Goal: Transaction & Acquisition: Book appointment/travel/reservation

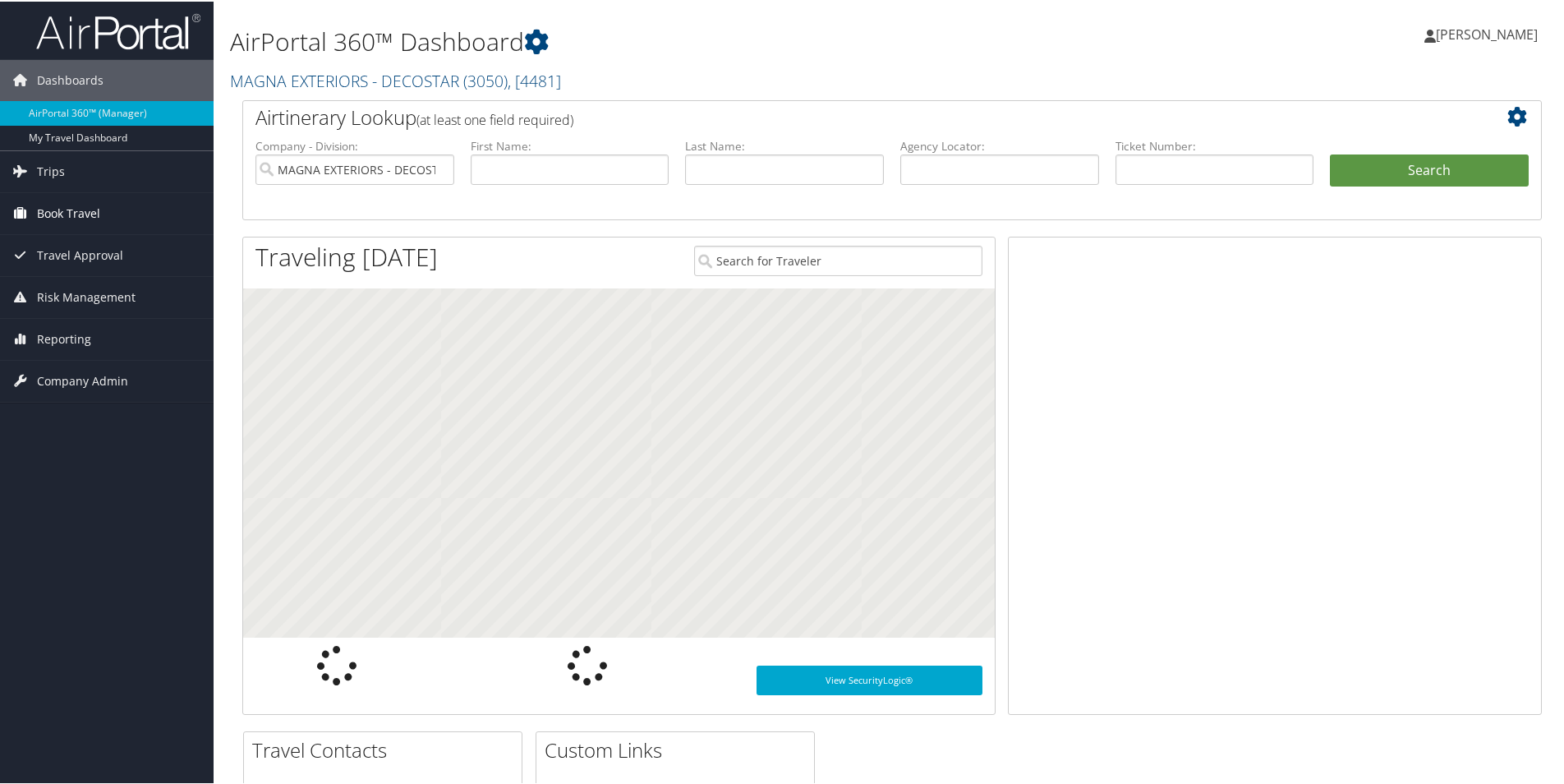
click at [86, 218] on span "Book Travel" at bounding box center [68, 212] width 63 height 41
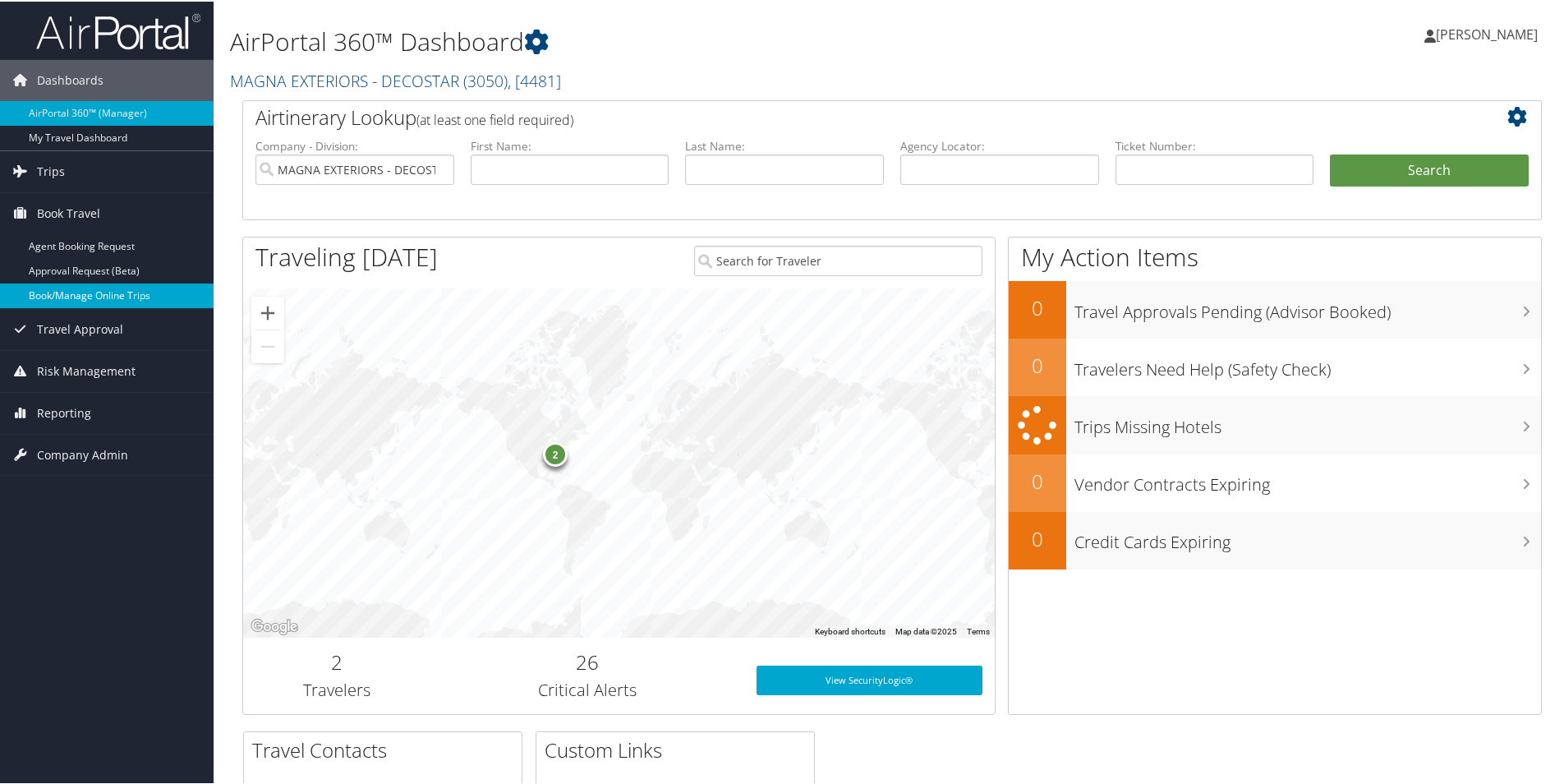
click at [88, 290] on link "Book/Manage Online Trips" at bounding box center [106, 294] width 213 height 25
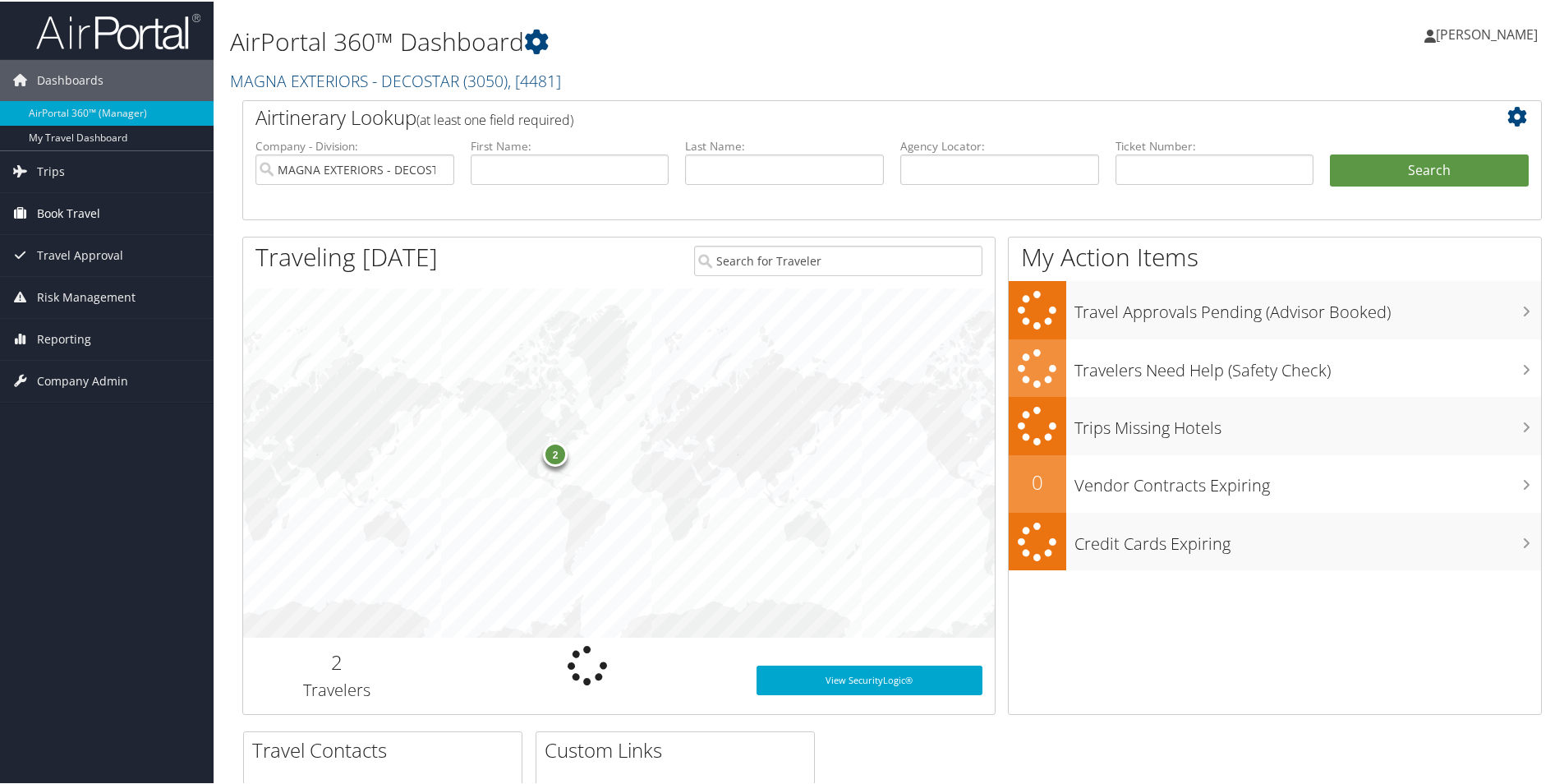
click at [65, 203] on span "Book Travel" at bounding box center [68, 212] width 63 height 41
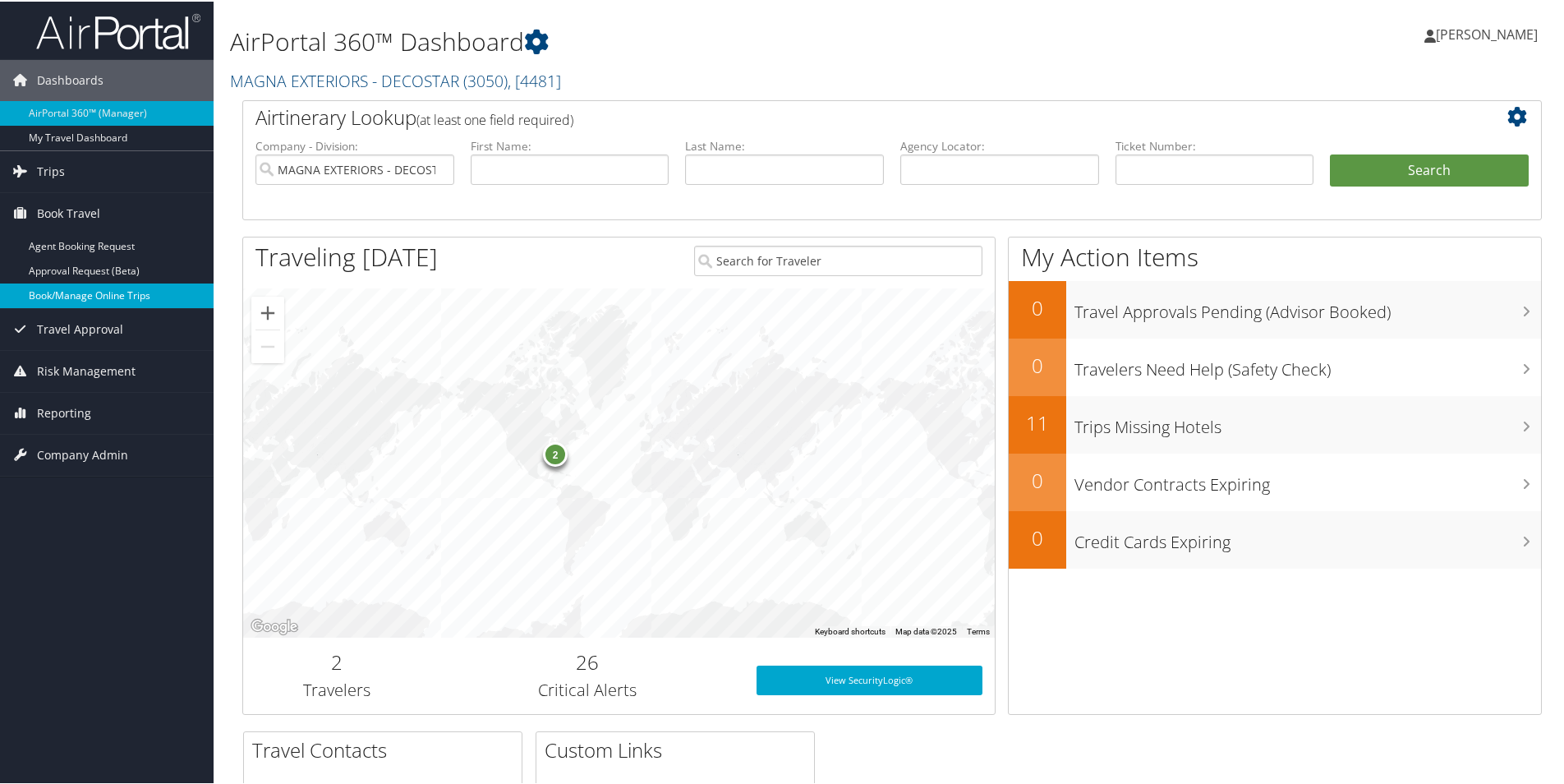
click at [83, 295] on link "Book/Manage Online Trips" at bounding box center [106, 294] width 213 height 25
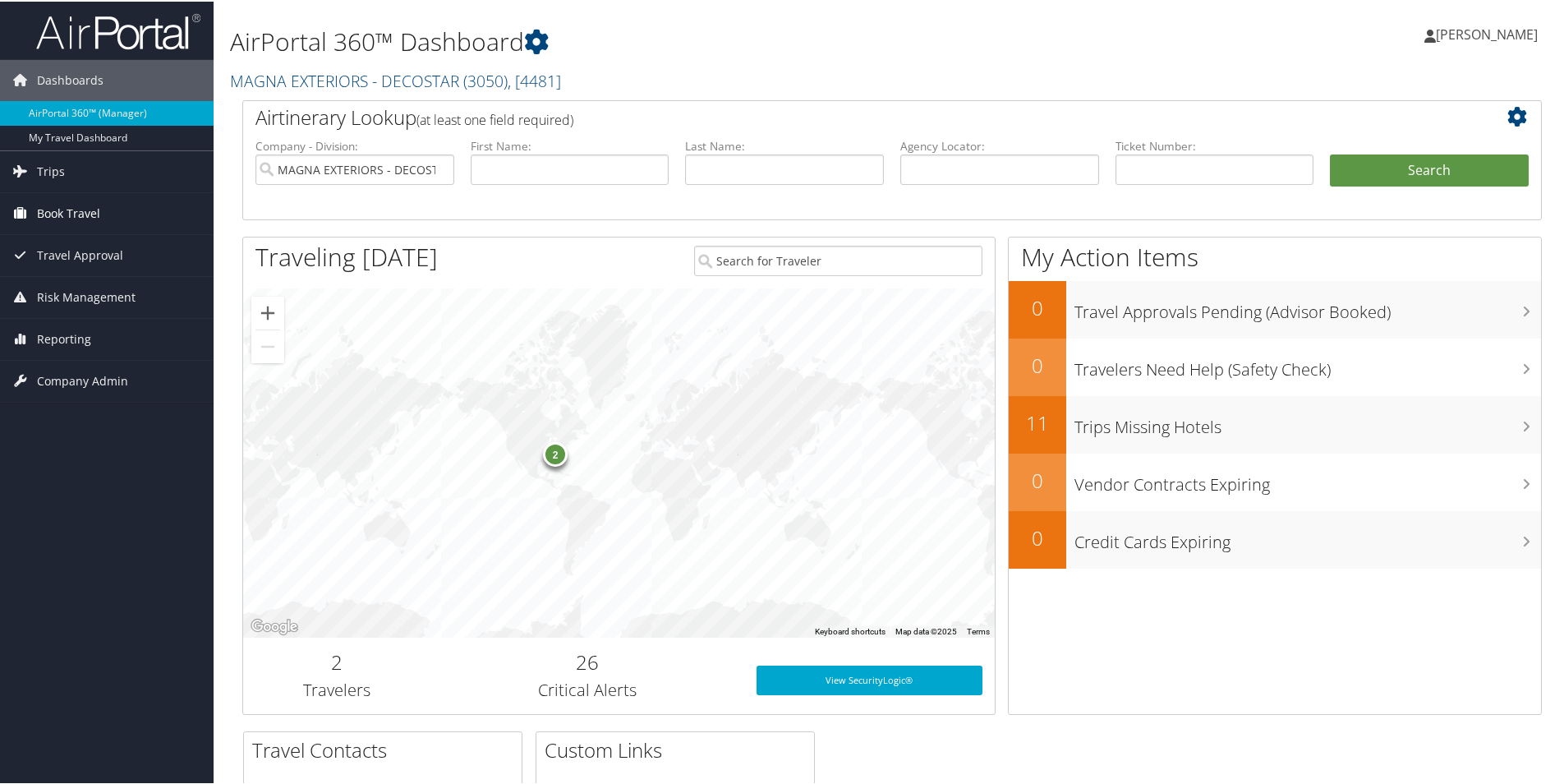
click at [34, 205] on link "Book Travel" at bounding box center [106, 212] width 213 height 41
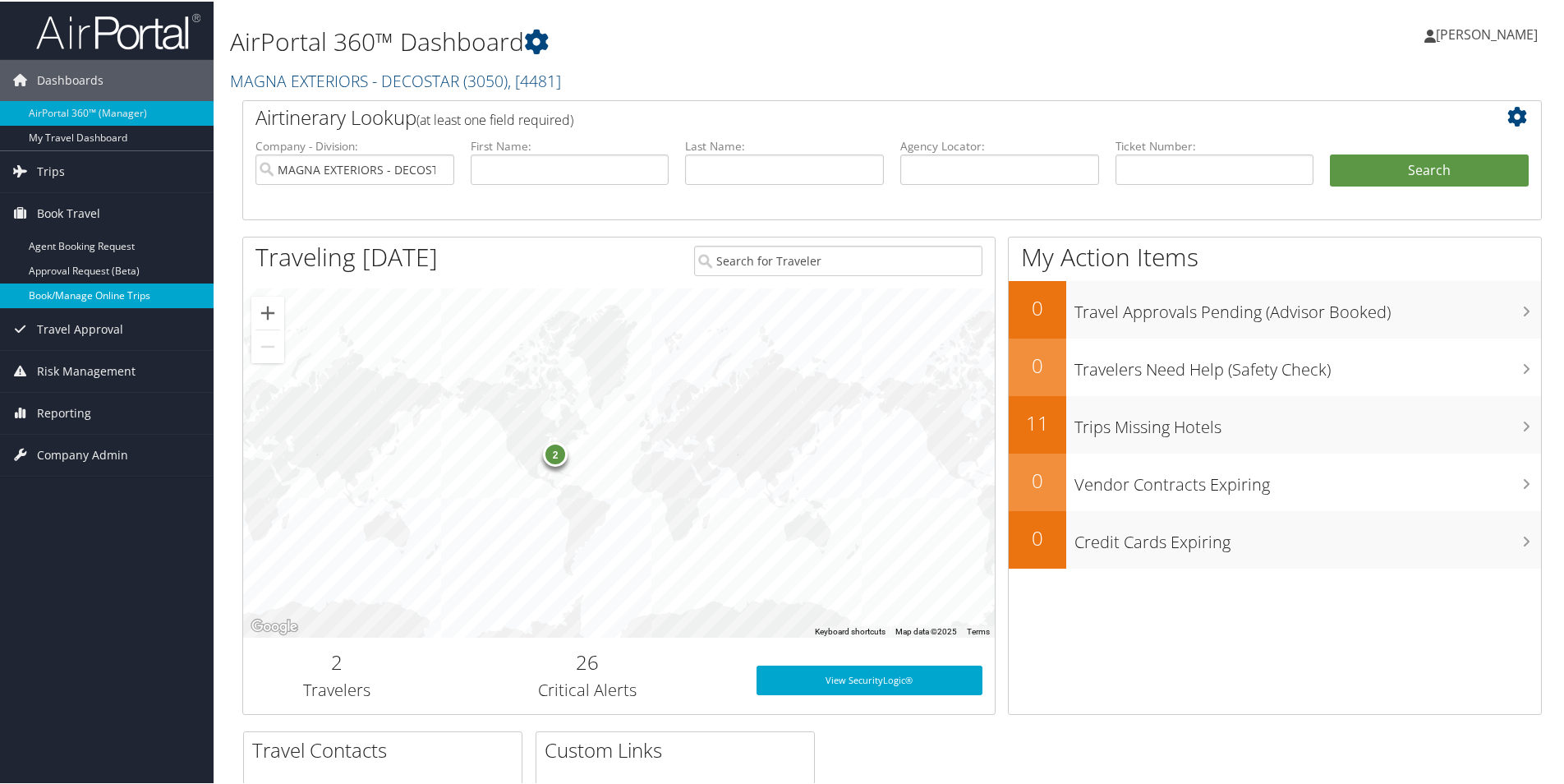
click at [73, 294] on link "Book/Manage Online Trips" at bounding box center [106, 294] width 213 height 25
